Goal: Information Seeking & Learning: Learn about a topic

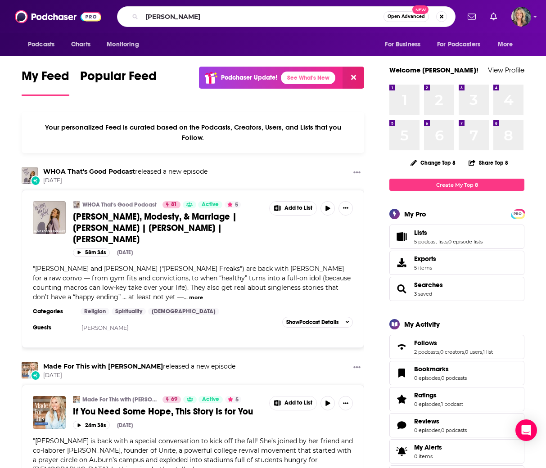
type input "[PERSON_NAME]"
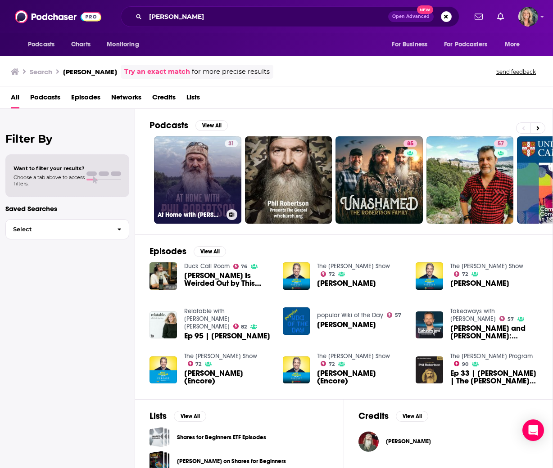
click at [199, 176] on link "31 At Home with [PERSON_NAME]" at bounding box center [197, 179] width 87 height 87
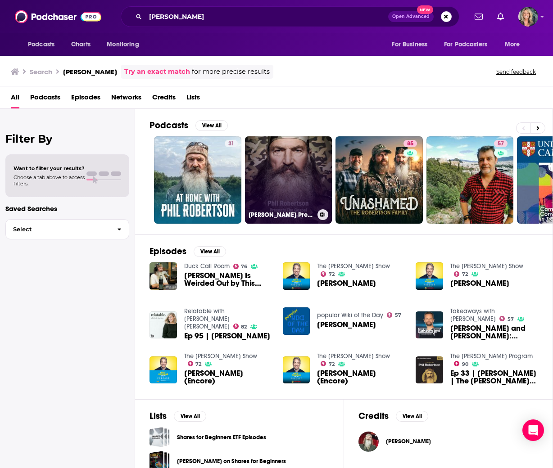
click at [295, 168] on link "[PERSON_NAME] Presents The [DEMOGRAPHIC_DATA]" at bounding box center [288, 179] width 87 height 87
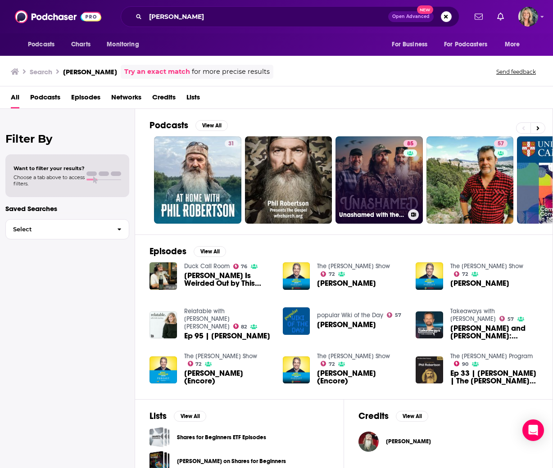
click at [374, 163] on link "85 Unashamed with the [PERSON_NAME] Family" at bounding box center [378, 179] width 87 height 87
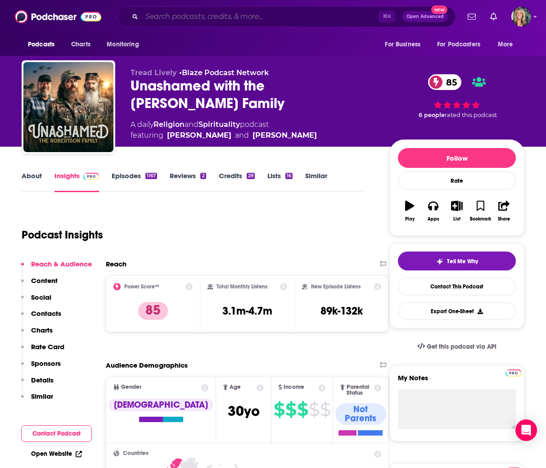
click at [152, 17] on input "Search podcasts, credits, & more..." at bounding box center [260, 16] width 237 height 14
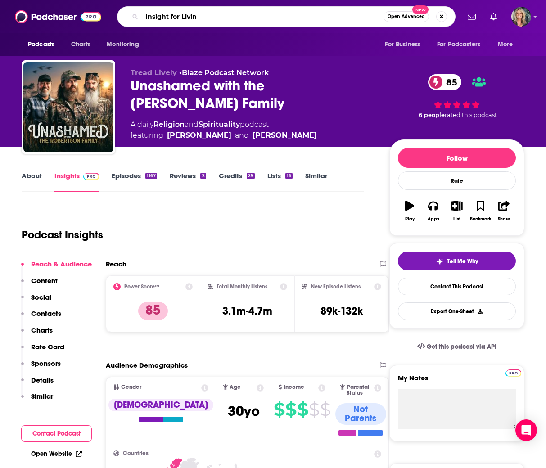
type input "Insight for Living"
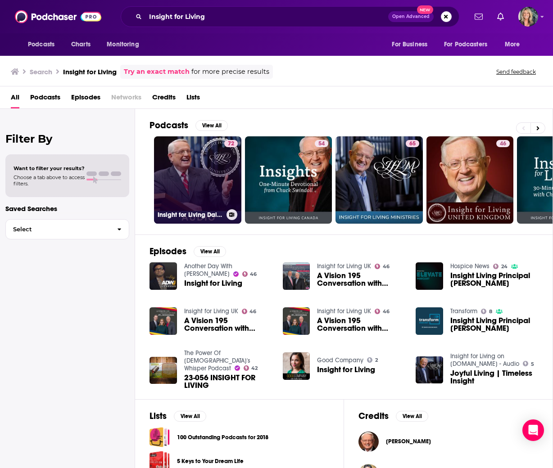
click at [199, 178] on link "72 Insight for Living Daily Broadcast" at bounding box center [197, 179] width 87 height 87
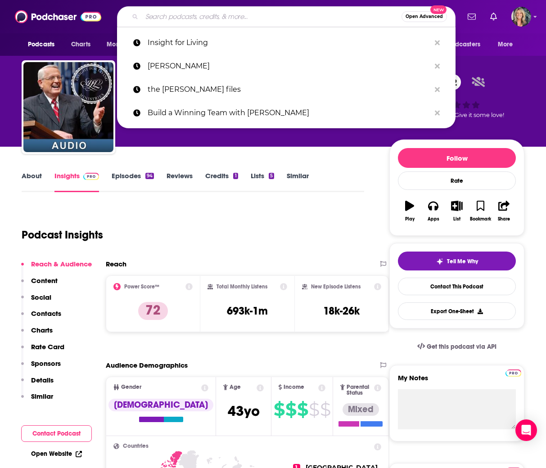
click at [276, 19] on input "Search podcasts, credits, & more..." at bounding box center [272, 16] width 260 height 14
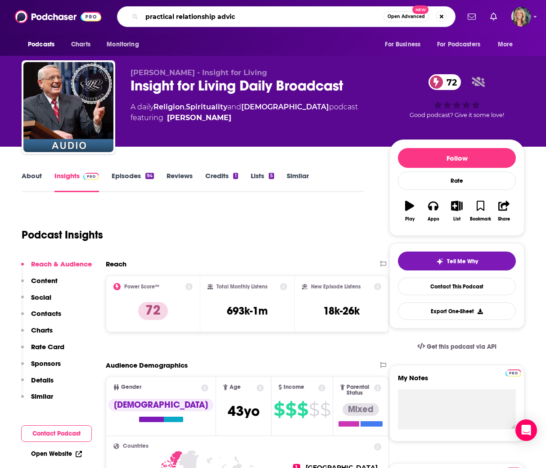
type input "practical relationship advice"
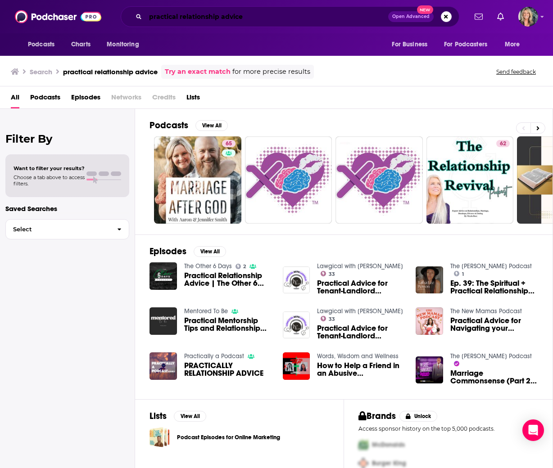
click at [256, 17] on input "practical relationship advice" at bounding box center [266, 16] width 243 height 14
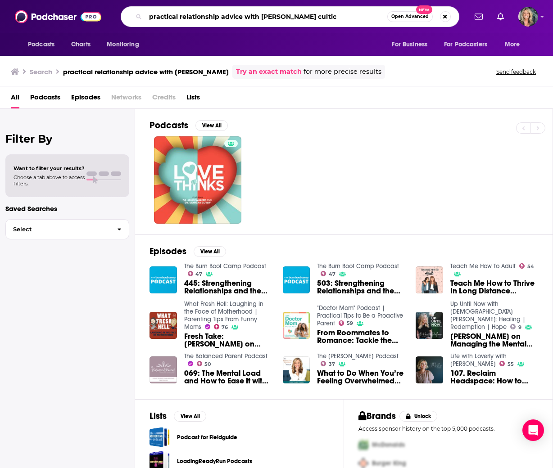
drag, startPoint x: 320, startPoint y: 17, endPoint x: 300, endPoint y: 15, distance: 19.5
click at [300, 15] on input "practical relationship advice with [PERSON_NAME] cultic" at bounding box center [266, 16] width 242 height 14
type input "practical relationship advice with [PERSON_NAME]"
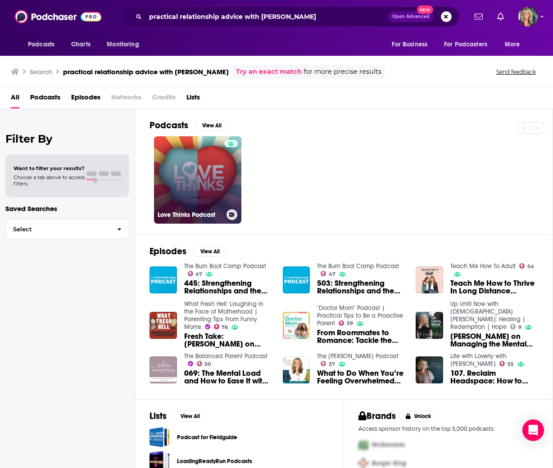
click at [198, 173] on link "Love Thinks Podcast" at bounding box center [197, 179] width 87 height 87
